Goal: Information Seeking & Learning: Learn about a topic

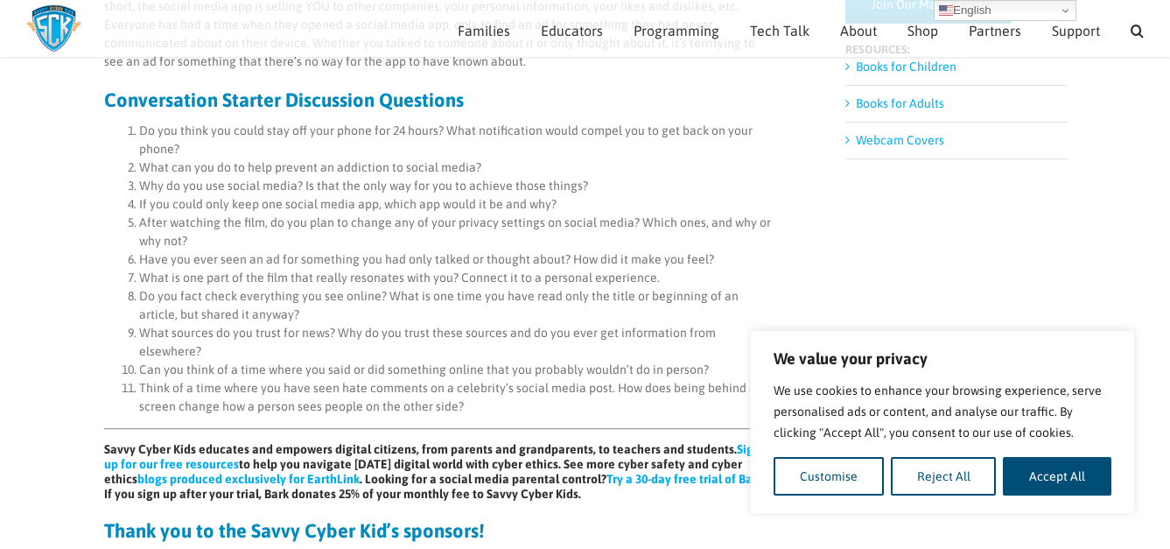
scroll to position [1039, 0]
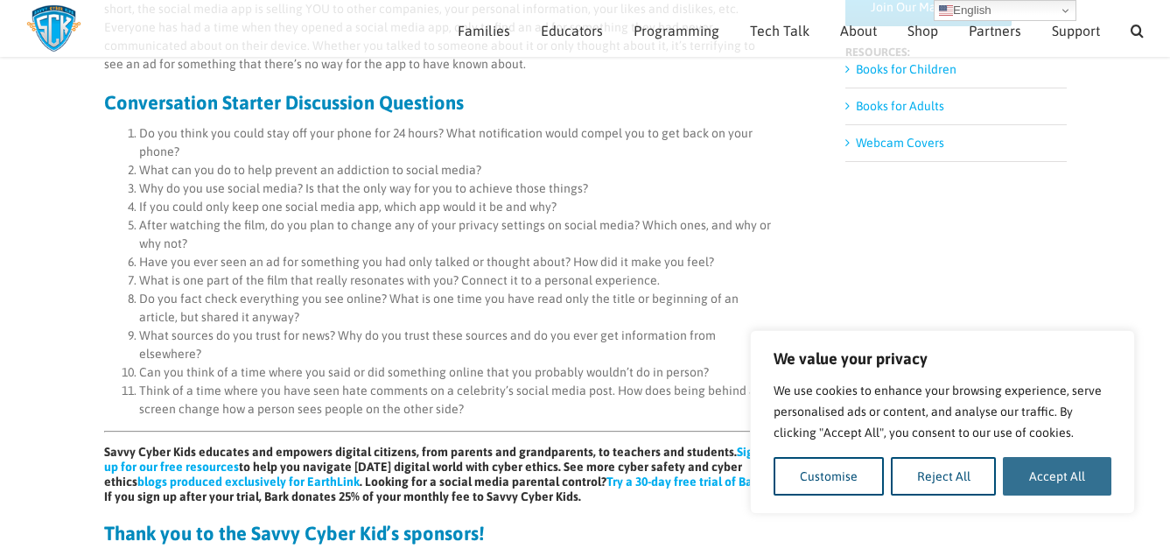
click at [1054, 466] on button "Accept All" at bounding box center [1057, 476] width 109 height 39
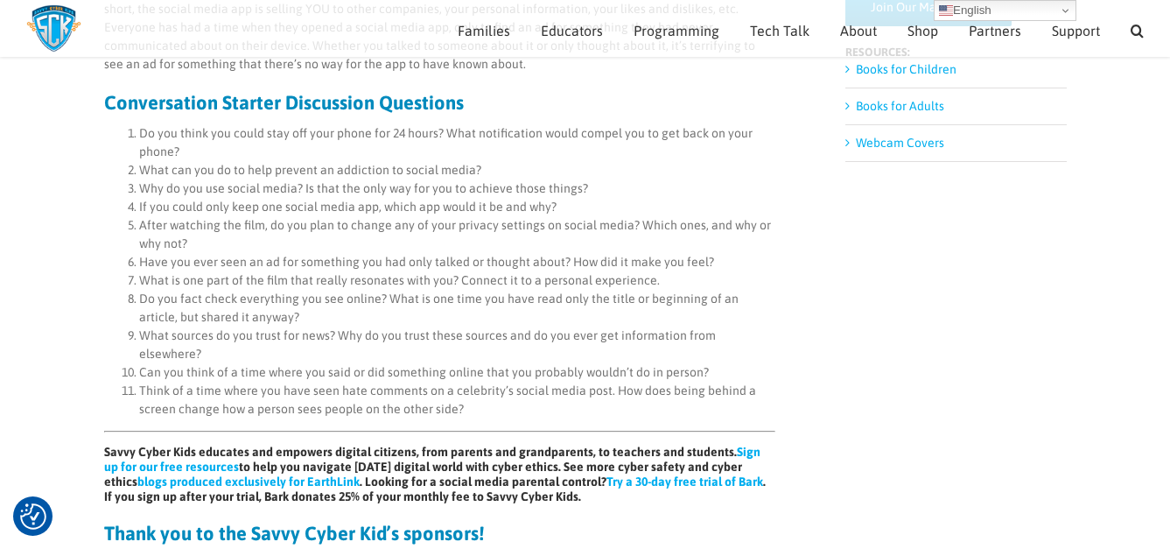
checkbox input "true"
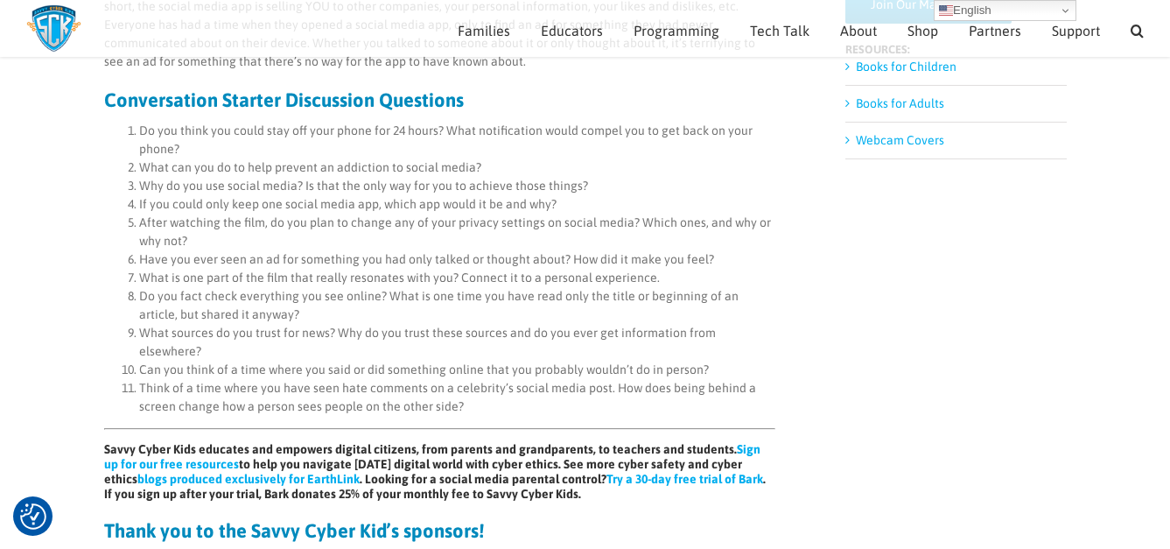
scroll to position [1040, 0]
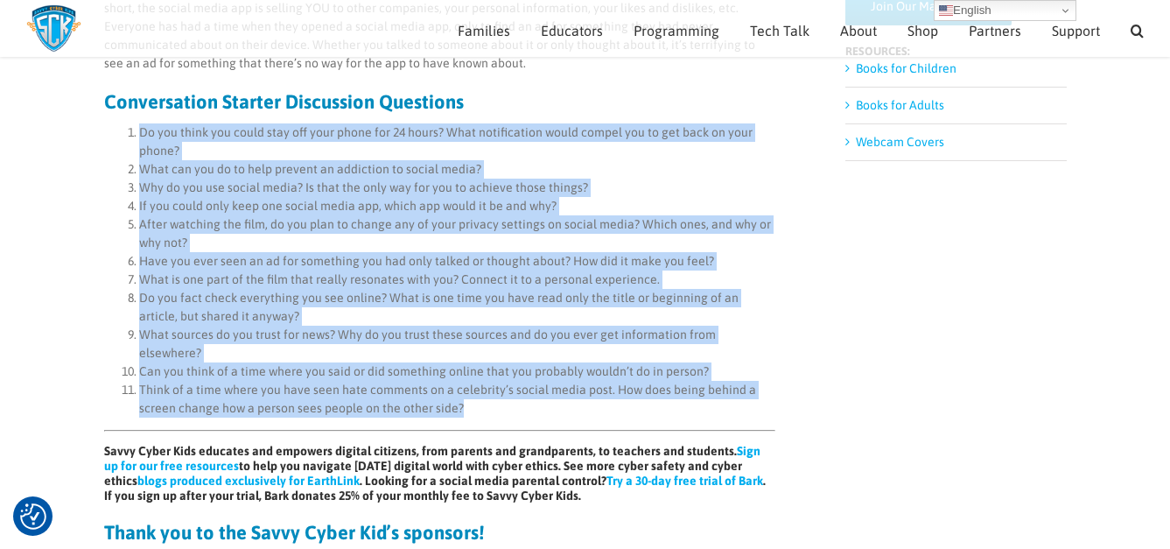
drag, startPoint x: 476, startPoint y: 373, endPoint x: 129, endPoint y: 122, distance: 428.7
click at [129, 123] on ol "Do you think you could stay off your phone for 24 hours? What notification woul…" at bounding box center [439, 270] width 671 height 294
copy ol "Lo ips dolor sit ametc adip eli sedd eiusm tem 22 incid? Utla etdoloremagn aliq…"
